Goal: Task Accomplishment & Management: Complete application form

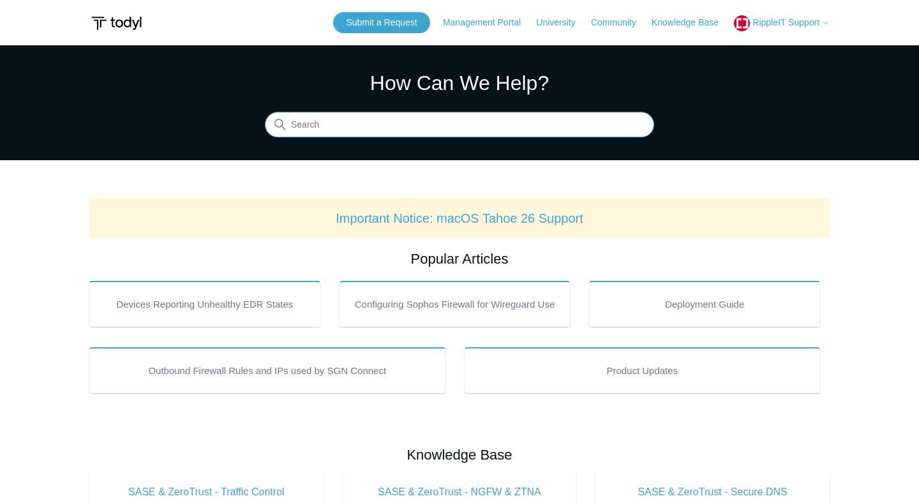
click at [415, 124] on input "Search" at bounding box center [459, 125] width 389 height 26
type input "seim mode"
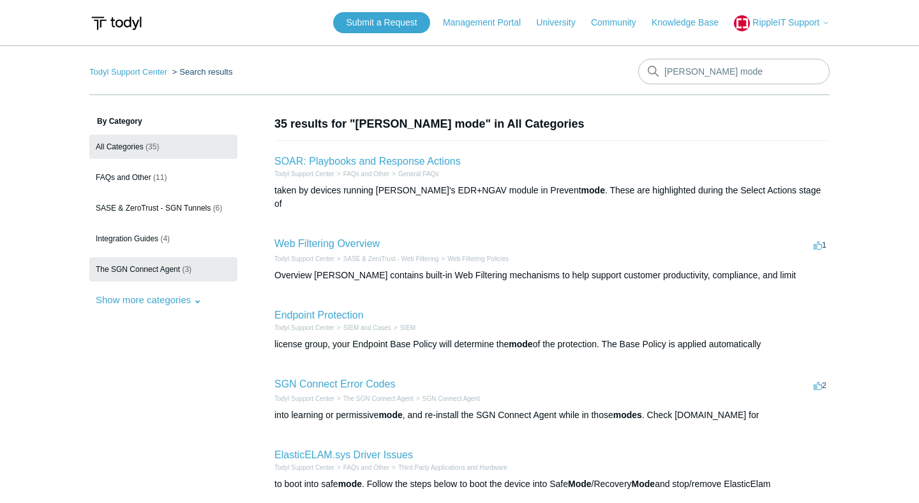
click at [165, 271] on span "The SGN Connect Agent" at bounding box center [138, 269] width 84 height 9
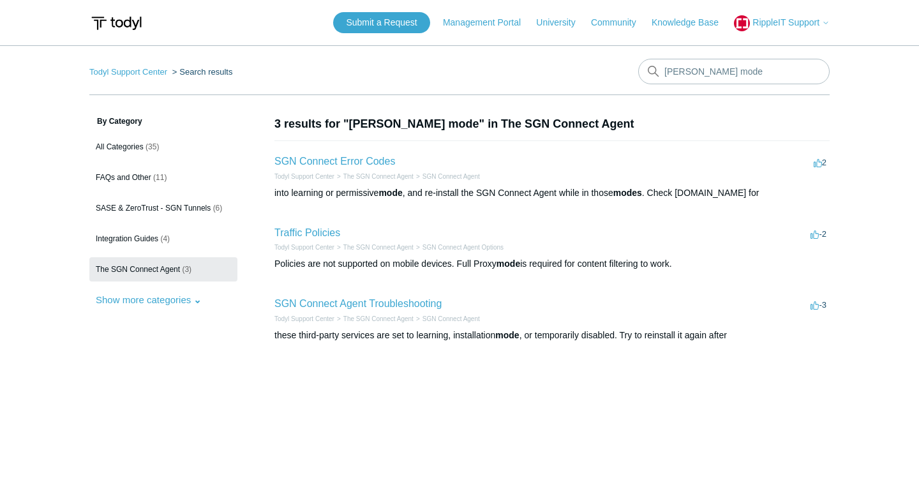
click at [782, 20] on span "RippleIT Support" at bounding box center [785, 22] width 67 height 10
click at [796, 10] on header "Submit a Request Management Portal University Community Knowledge Base RippleIT…" at bounding box center [459, 22] width 740 height 45
click at [796, 17] on button "RippleIT Support" at bounding box center [782, 23] width 96 height 16
click at [763, 48] on link "My Support Requests" at bounding box center [796, 50] width 124 height 22
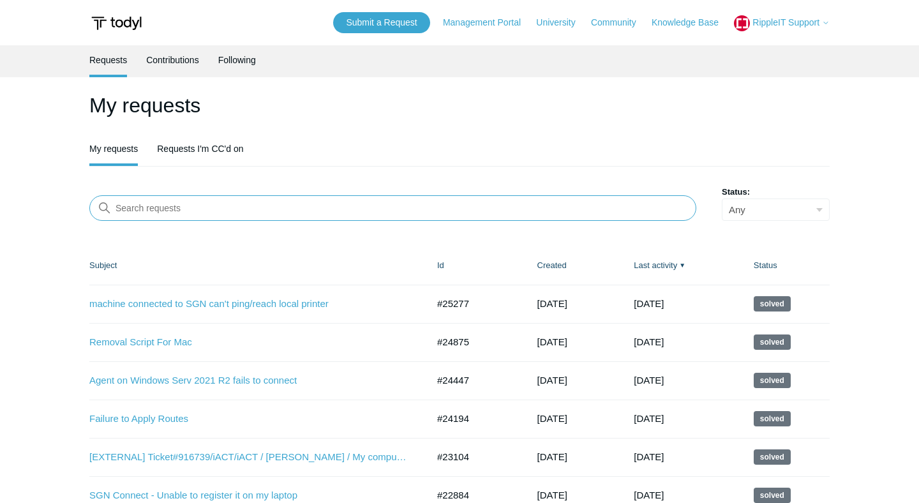
click at [292, 209] on input "Search requests" at bounding box center [392, 208] width 607 height 26
click at [346, 26] on link "Submit a Request" at bounding box center [381, 22] width 96 height 21
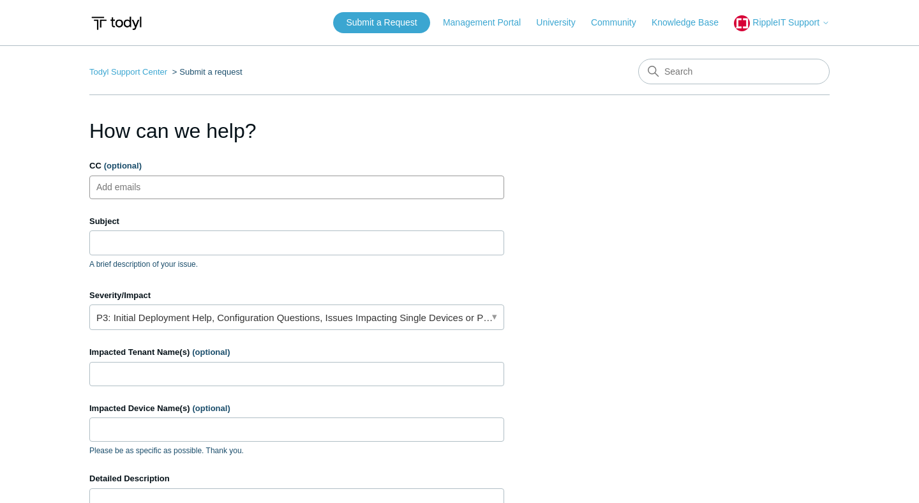
click at [249, 184] on ul "Add emails" at bounding box center [296, 187] width 415 height 24
type input "s"
click at [218, 251] on input "Subject" at bounding box center [296, 242] width 415 height 24
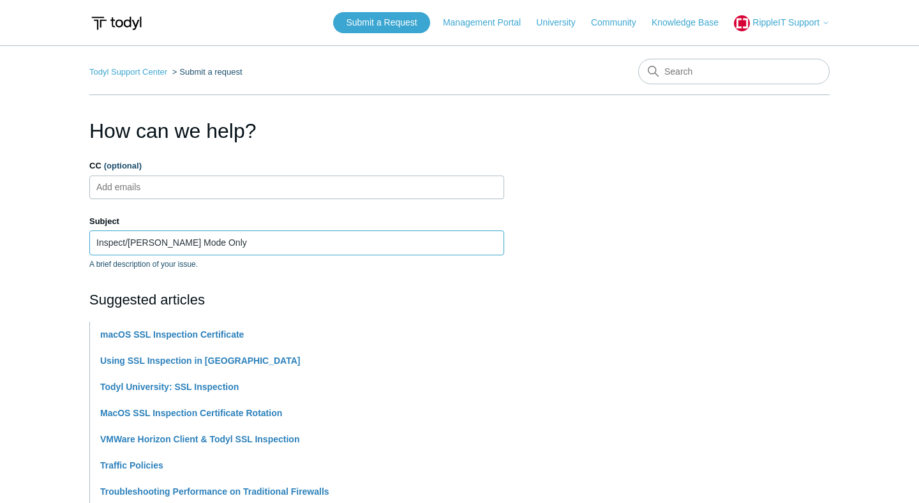
scroll to position [274, 0]
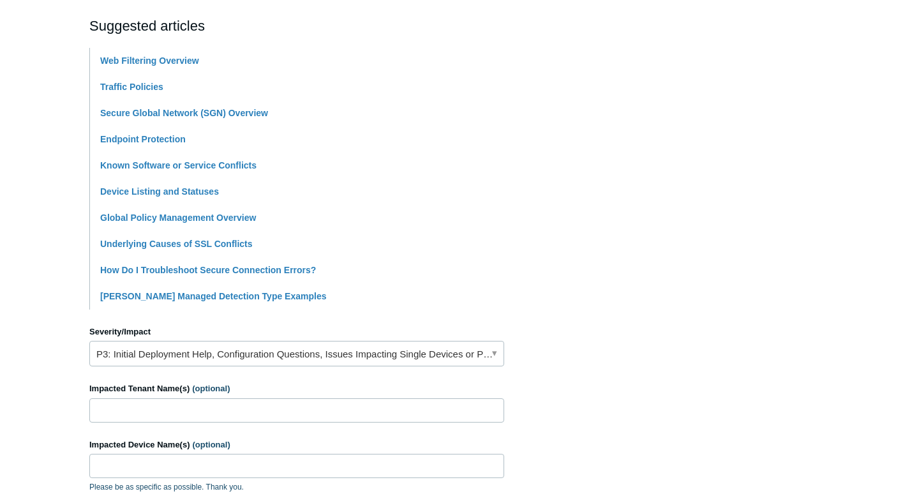
type input "Inspect/[PERSON_NAME] Mode Only"
click at [205, 348] on link "P3: Initial Deployment Help, Configuration Questions, Issues Impacting Single D…" at bounding box center [296, 354] width 415 height 26
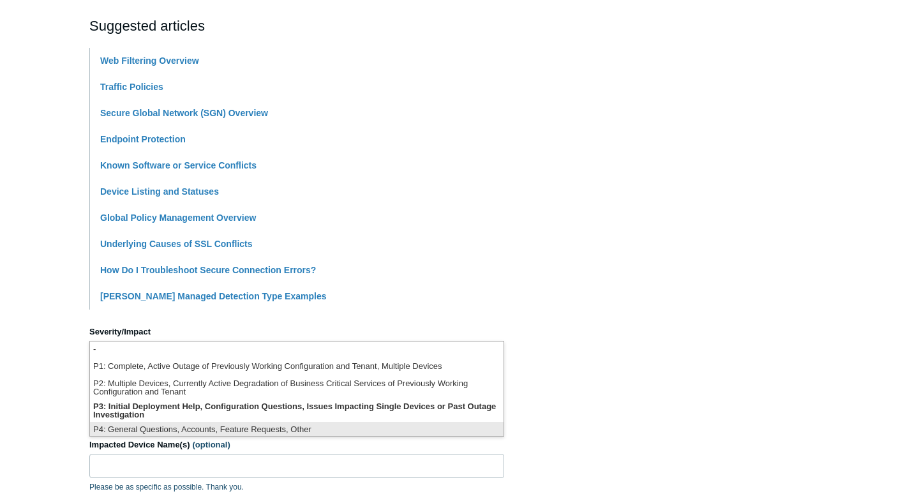
scroll to position [3, 0]
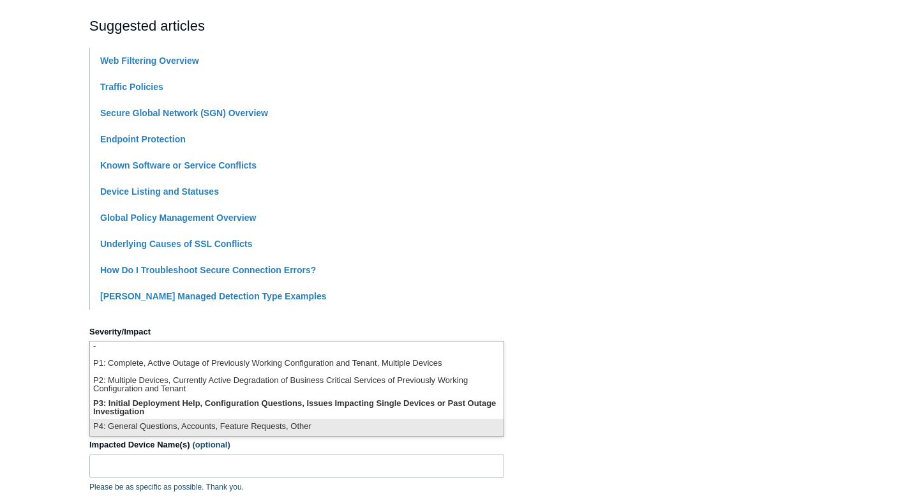
click at [168, 432] on li "P4: General Questions, Accounts, Feature Requests, Other" at bounding box center [297, 427] width 414 height 17
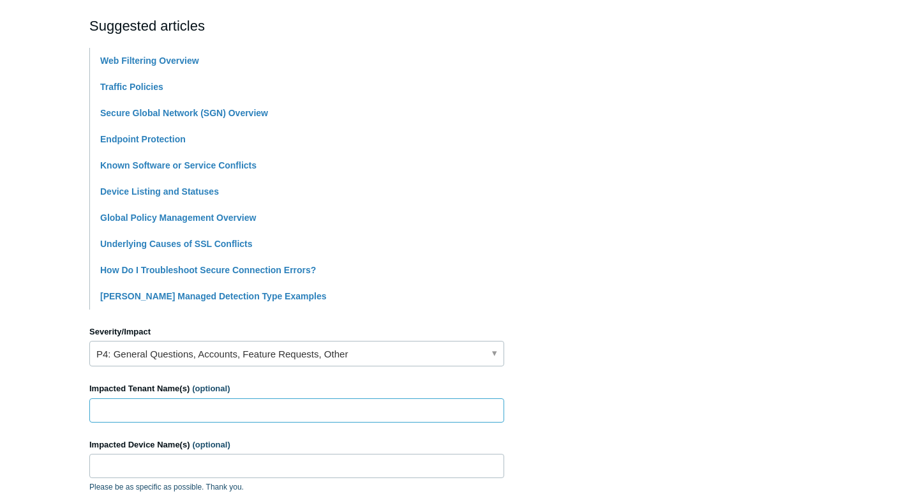
click at [186, 417] on input "Impacted Tenant Name(s) (optional)" at bounding box center [296, 410] width 415 height 24
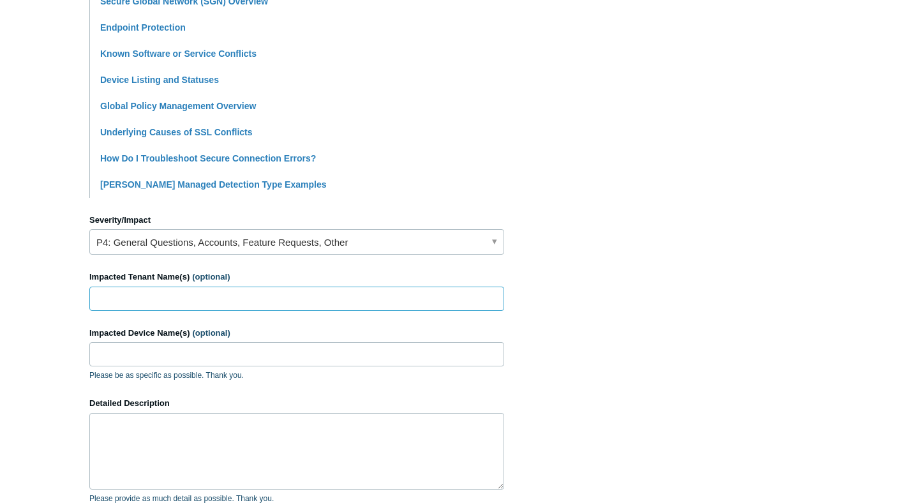
scroll to position [478, 0]
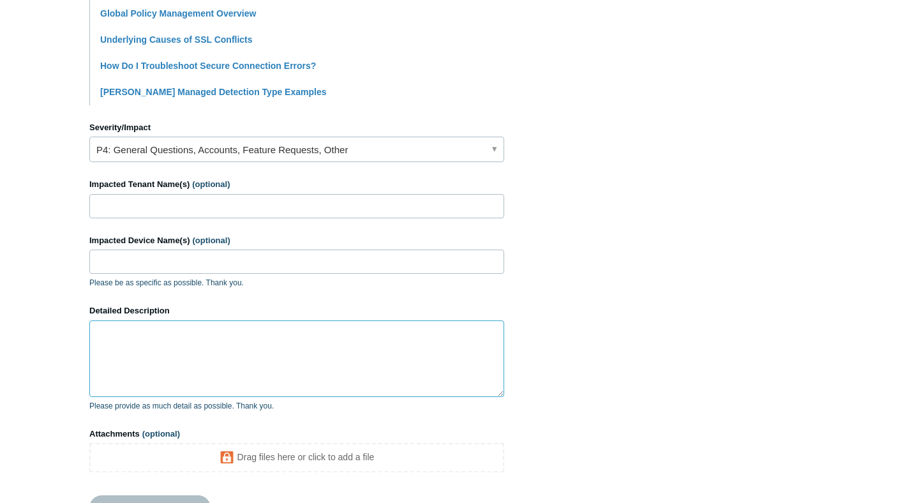
click at [207, 336] on textarea "Detailed Description" at bounding box center [296, 358] width 415 height 77
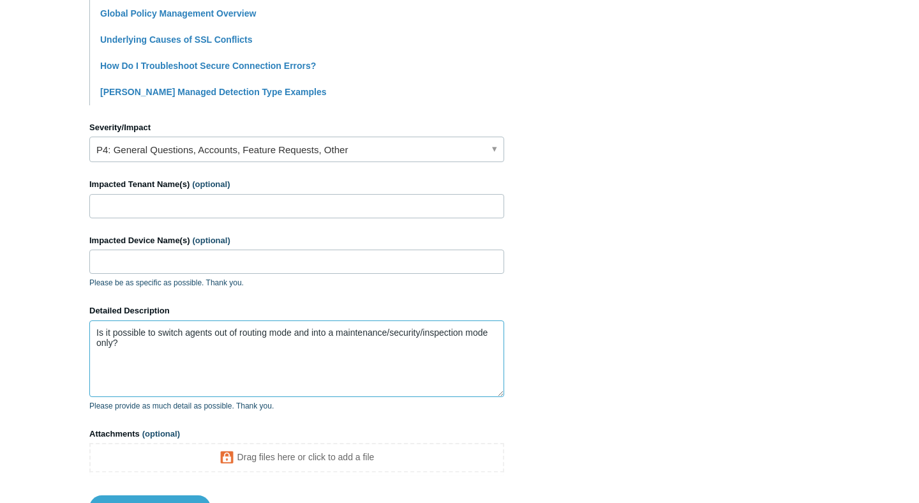
scroll to position [583, 0]
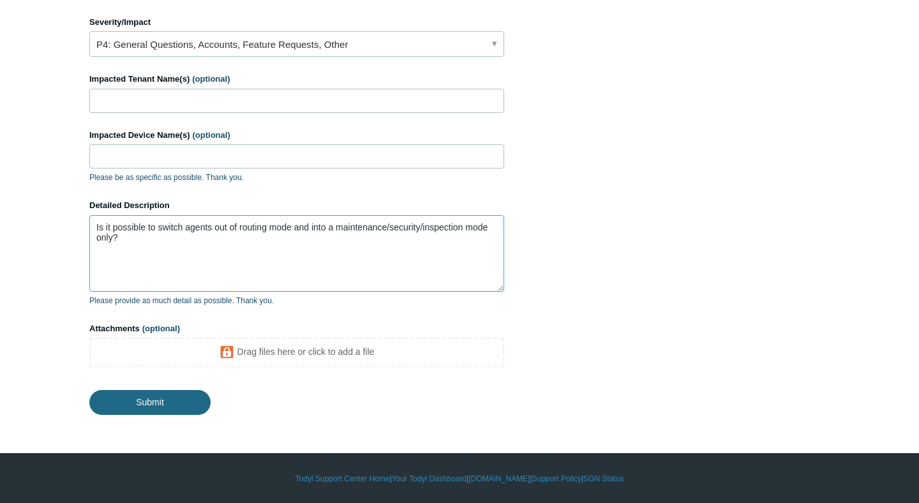
type textarea "Is it possible to switch agents out of routing mode and into a maintenance/secu…"
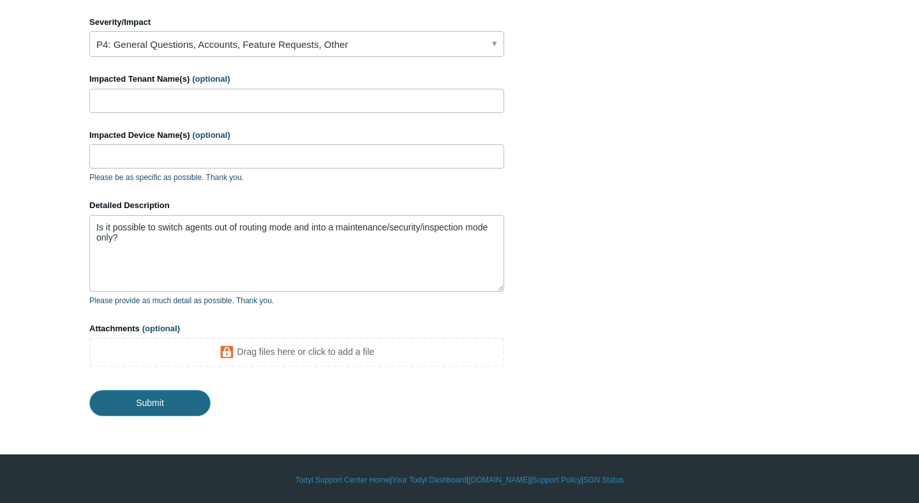
click at [160, 403] on input "Submit" at bounding box center [149, 403] width 121 height 26
